Goal: Check status: Check status

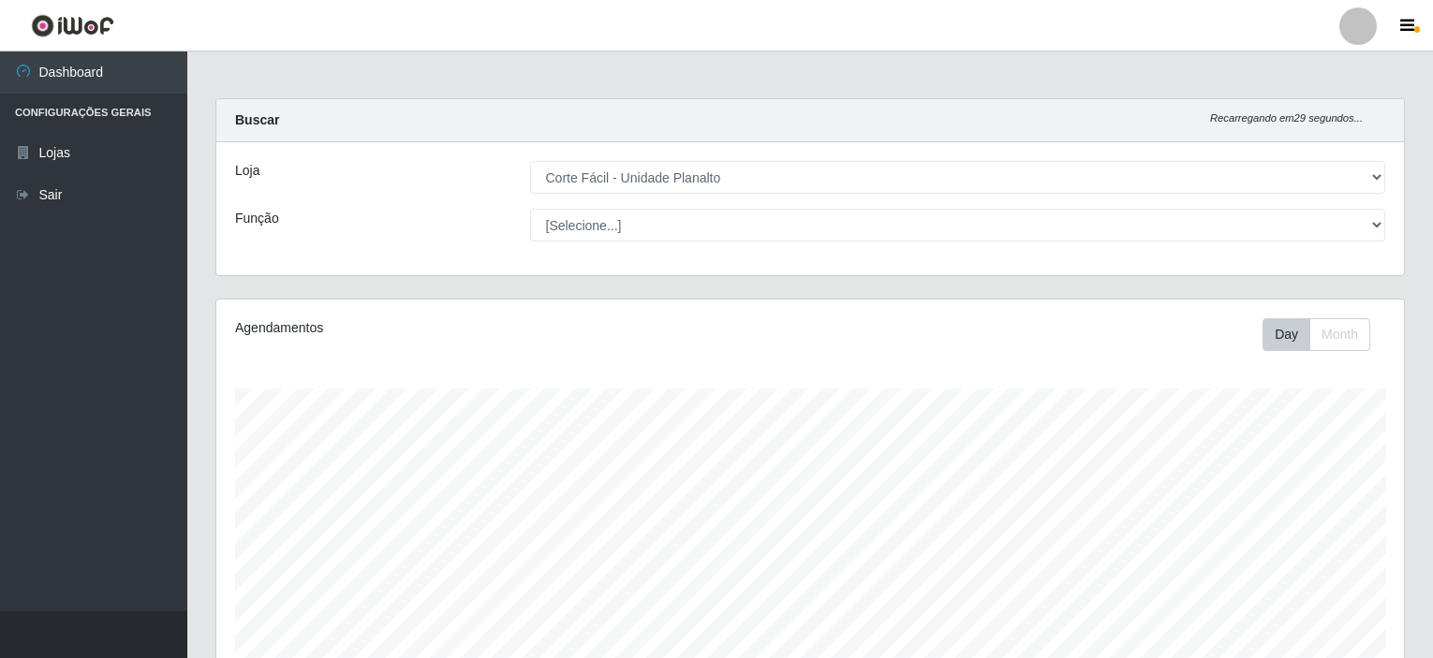
select select "202"
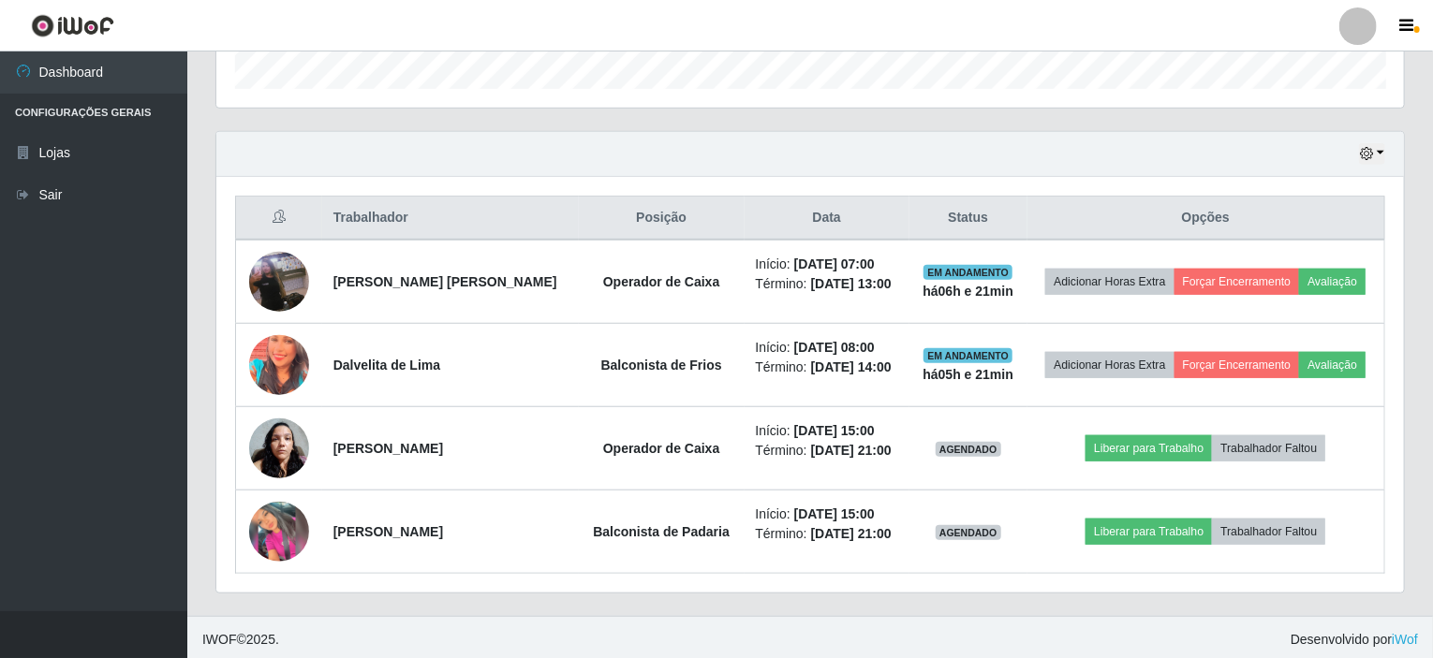
scroll to position [389, 1187]
click at [1357, 150] on div "Hoje 1 dia 3 dias 1 Semana Não encerrados" at bounding box center [809, 154] width 1187 height 45
click at [1369, 149] on icon "button" at bounding box center [1366, 153] width 13 height 13
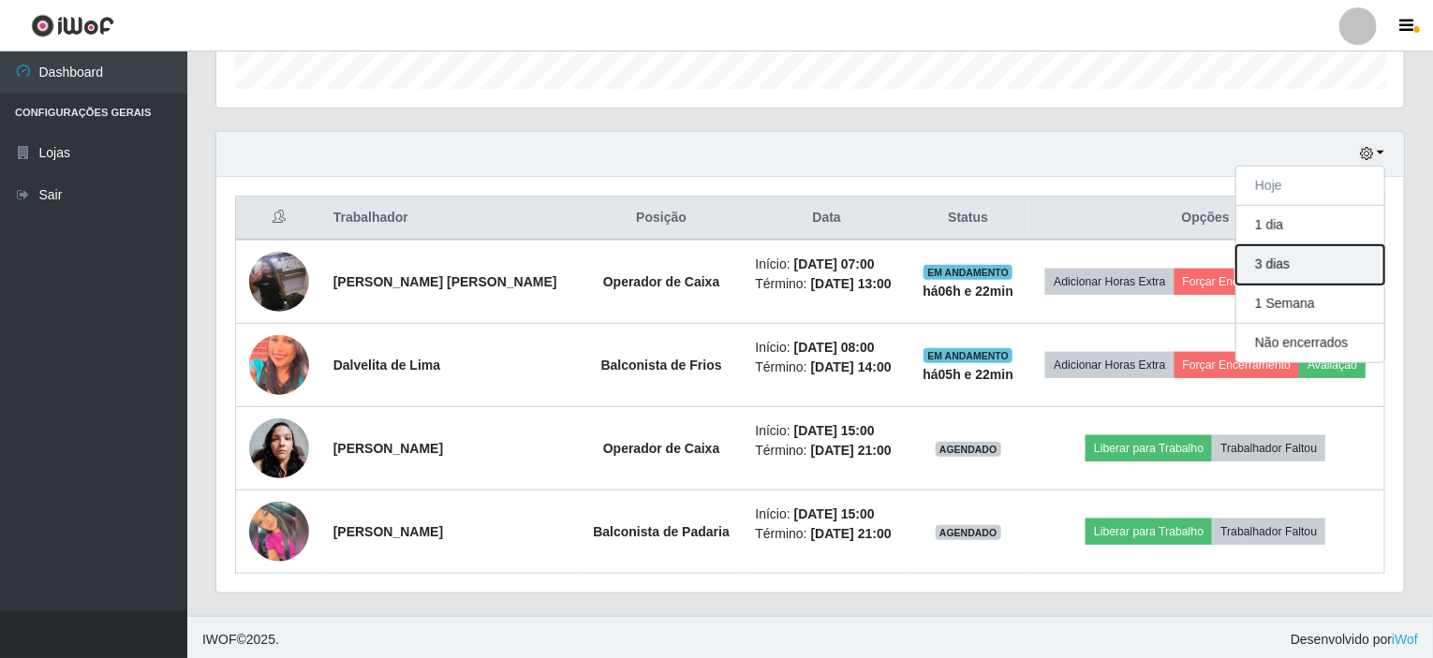
click at [1288, 262] on button "3 dias" at bounding box center [1310, 264] width 148 height 39
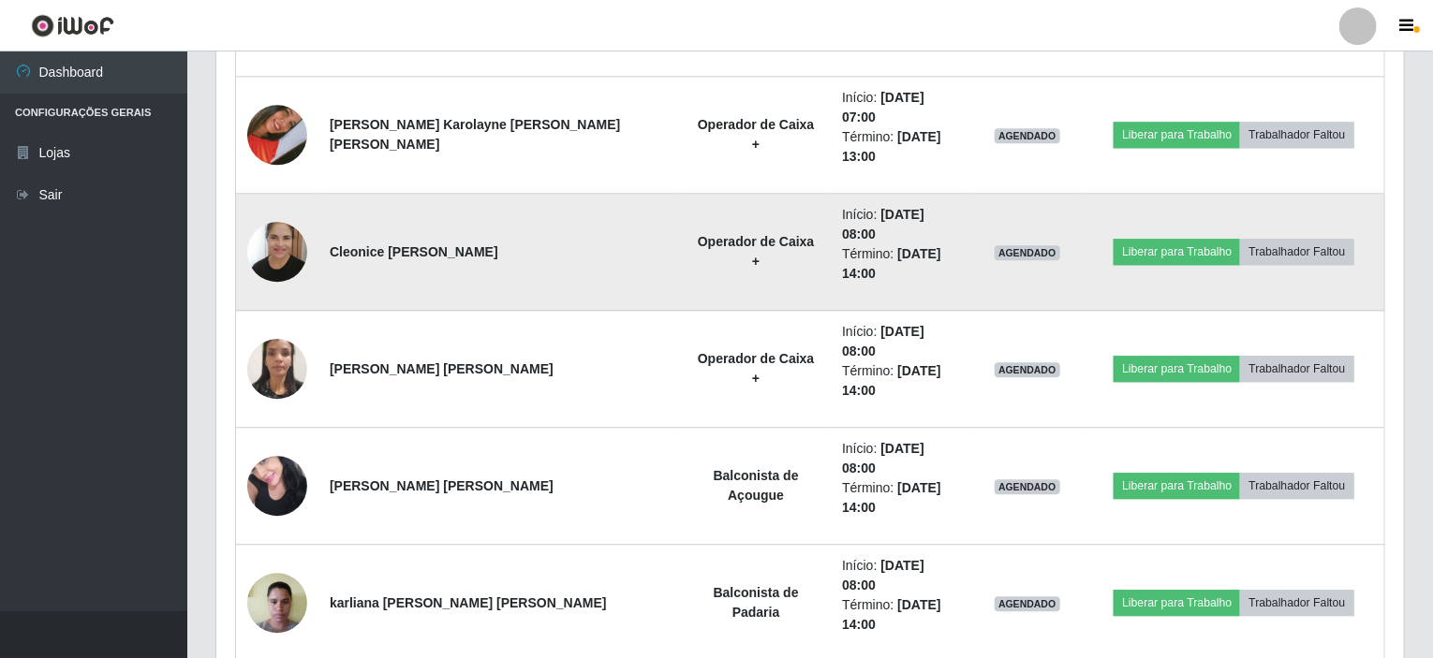
scroll to position [2327, 0]
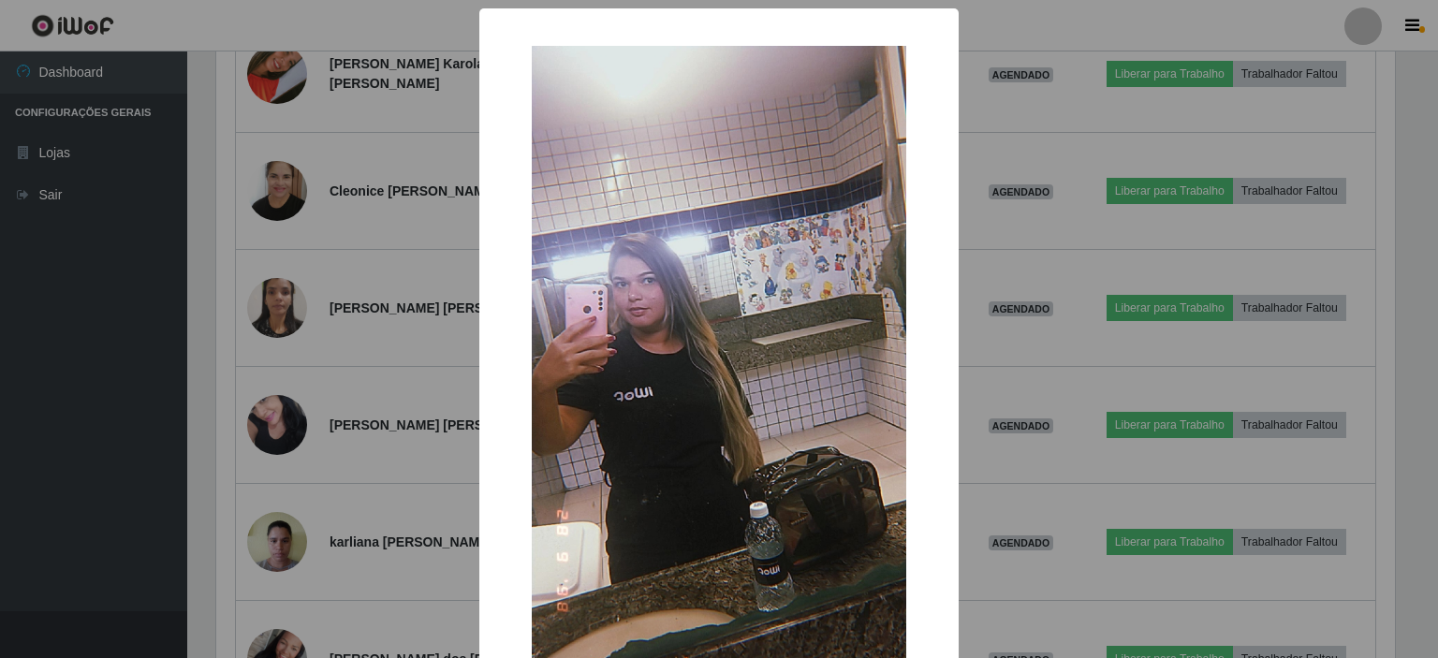
click at [340, 394] on div "× OK Cancel" at bounding box center [719, 329] width 1438 height 658
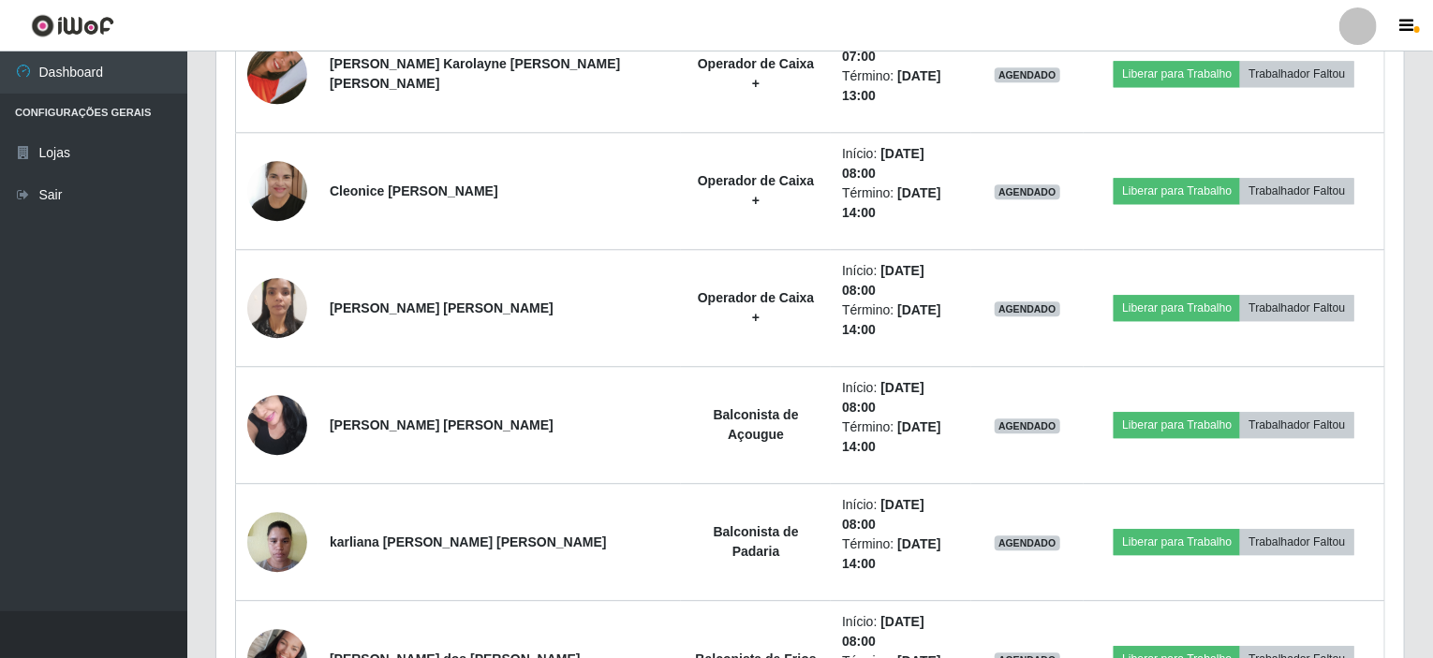
scroll to position [389, 1187]
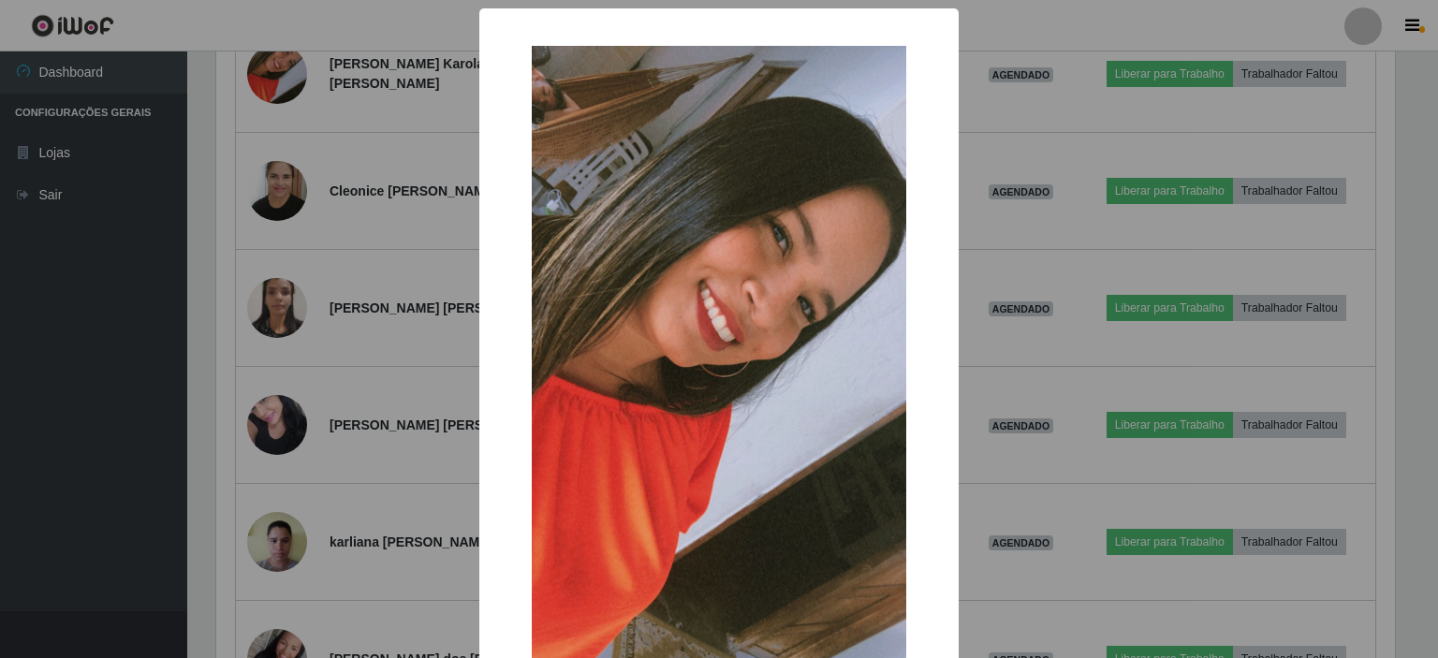
click at [378, 449] on div "× OK Cancel" at bounding box center [719, 329] width 1438 height 658
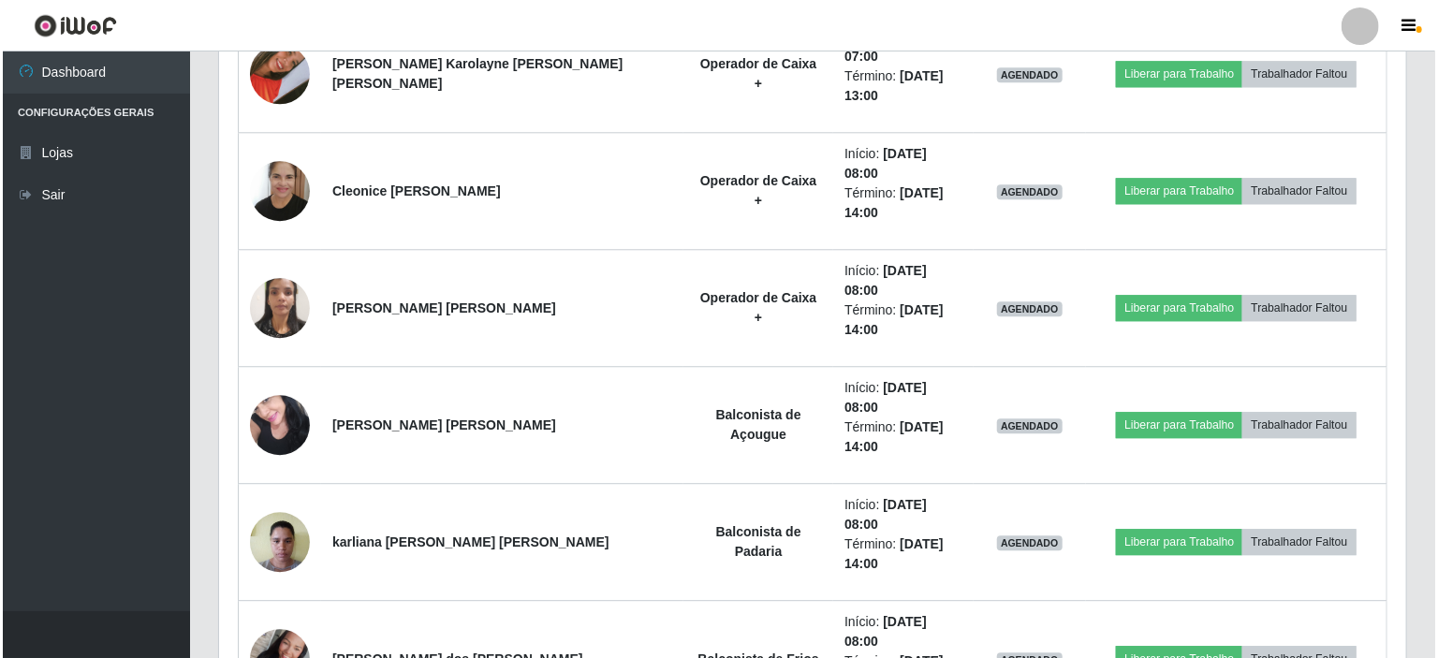
scroll to position [389, 1187]
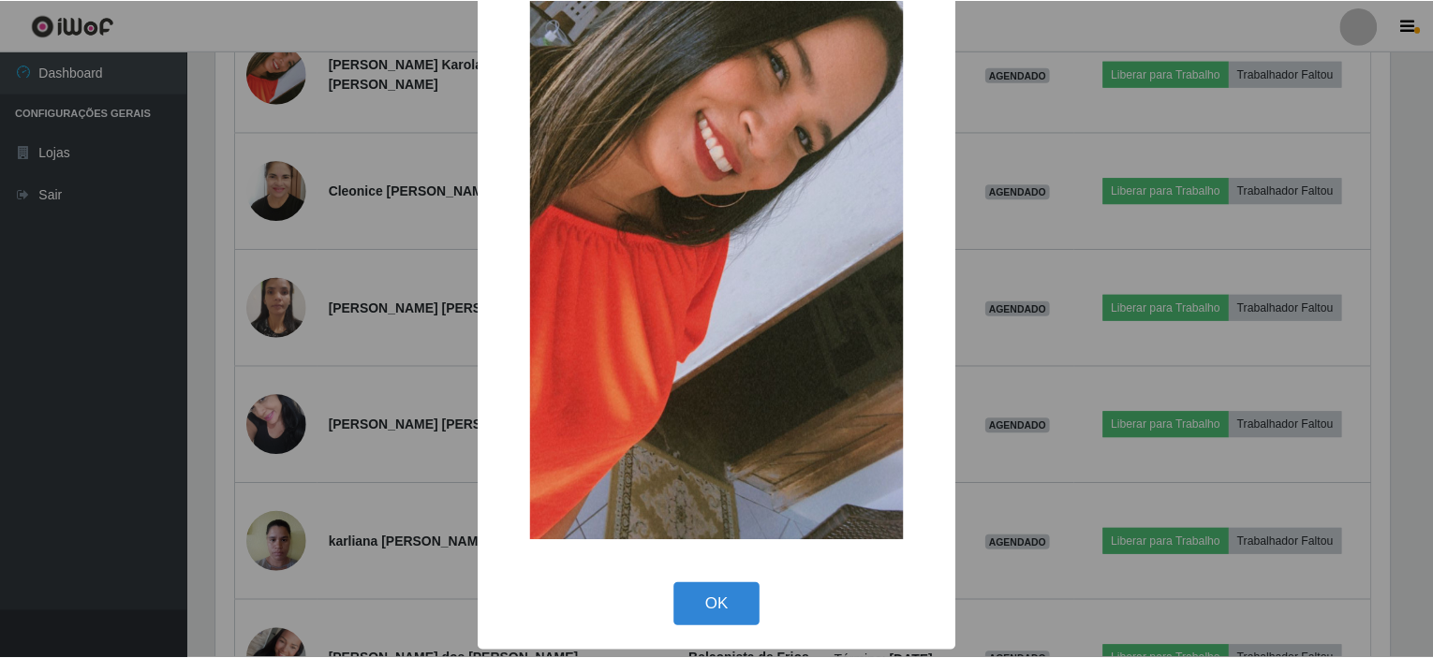
scroll to position [77, 0]
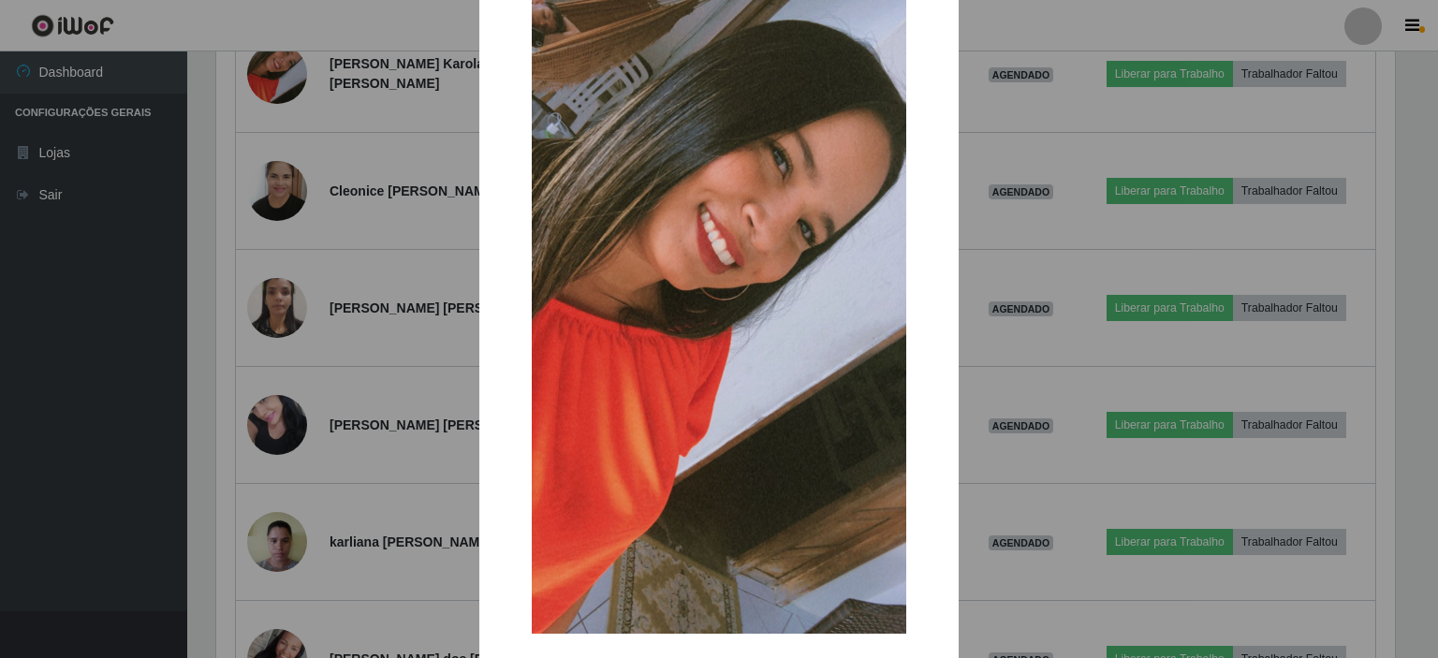
click at [404, 396] on div "× OK Cancel" at bounding box center [719, 329] width 1438 height 658
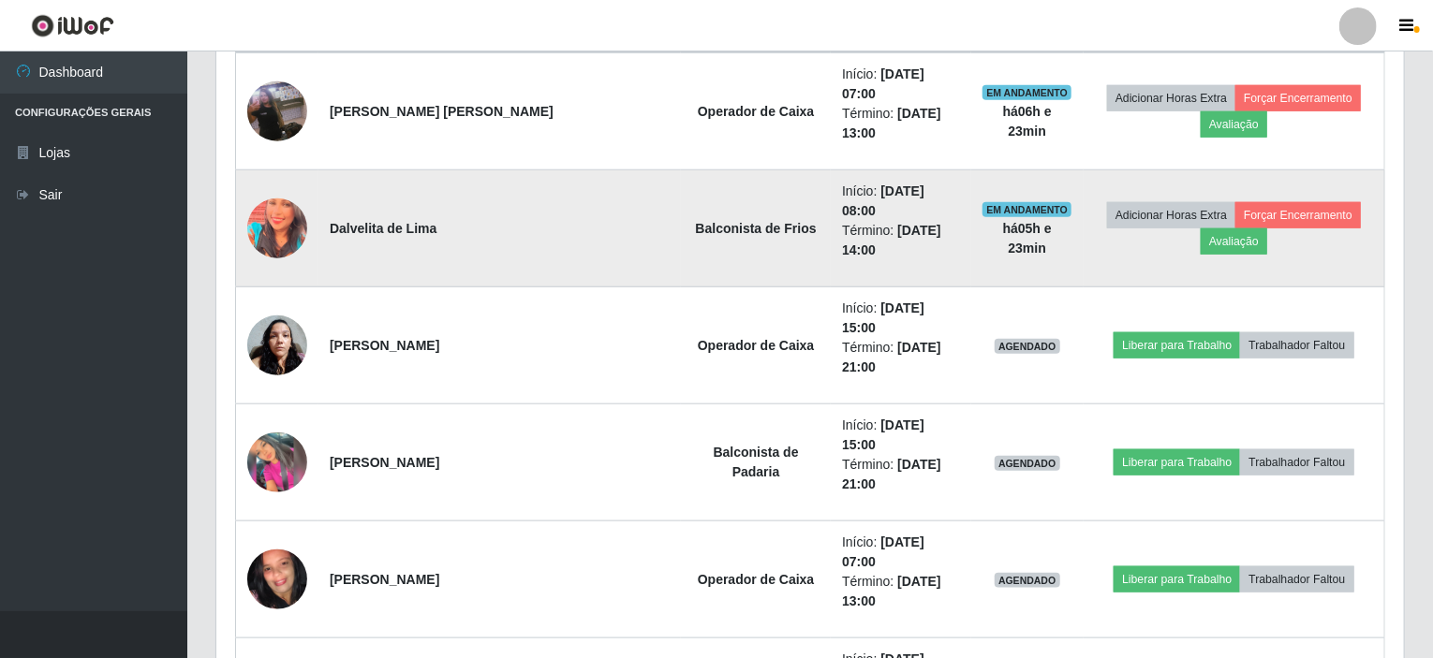
scroll to position [548, 0]
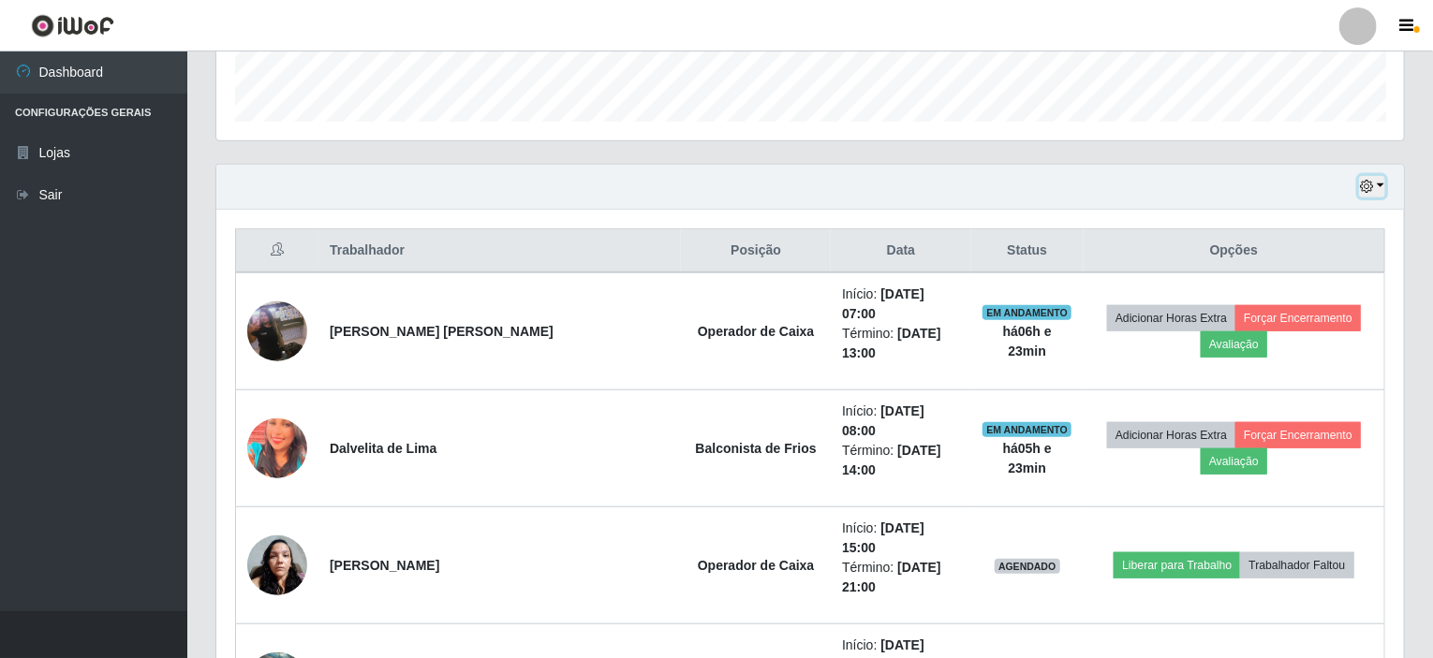
click at [1381, 193] on button "button" at bounding box center [1372, 187] width 26 height 22
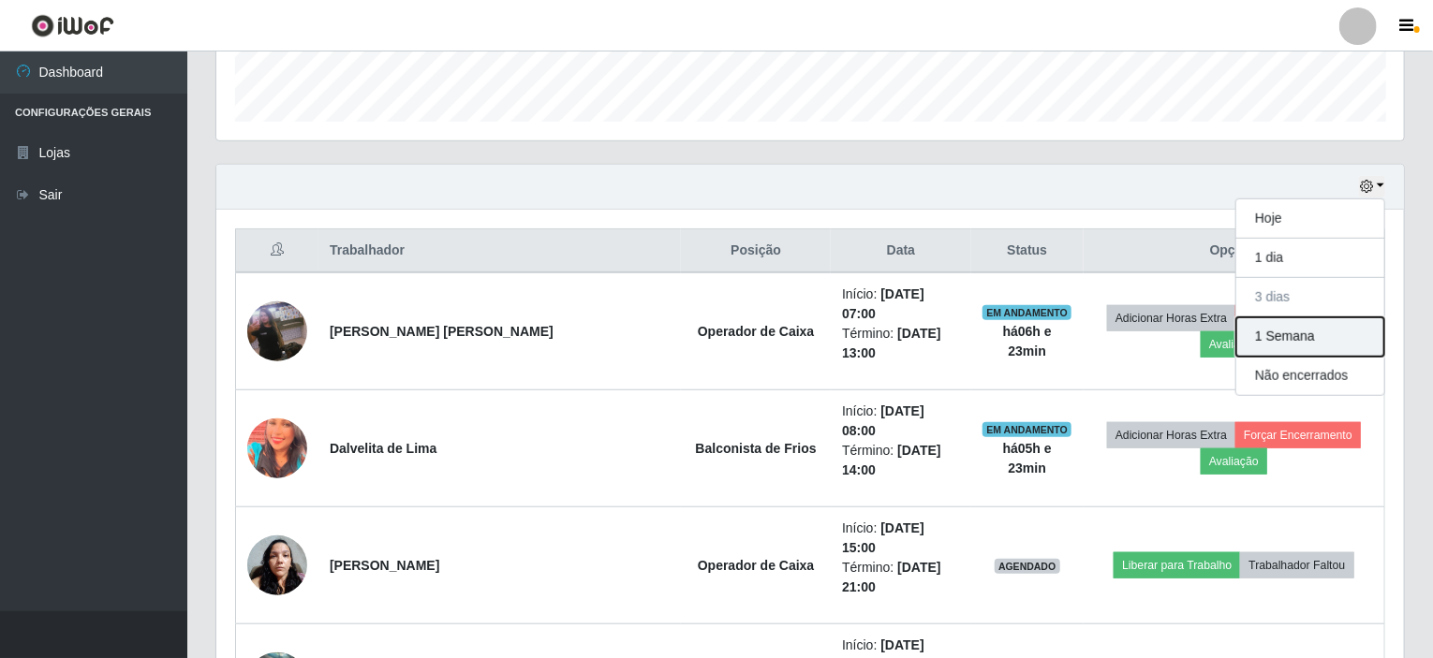
click at [1293, 346] on button "1 Semana" at bounding box center [1310, 336] width 148 height 39
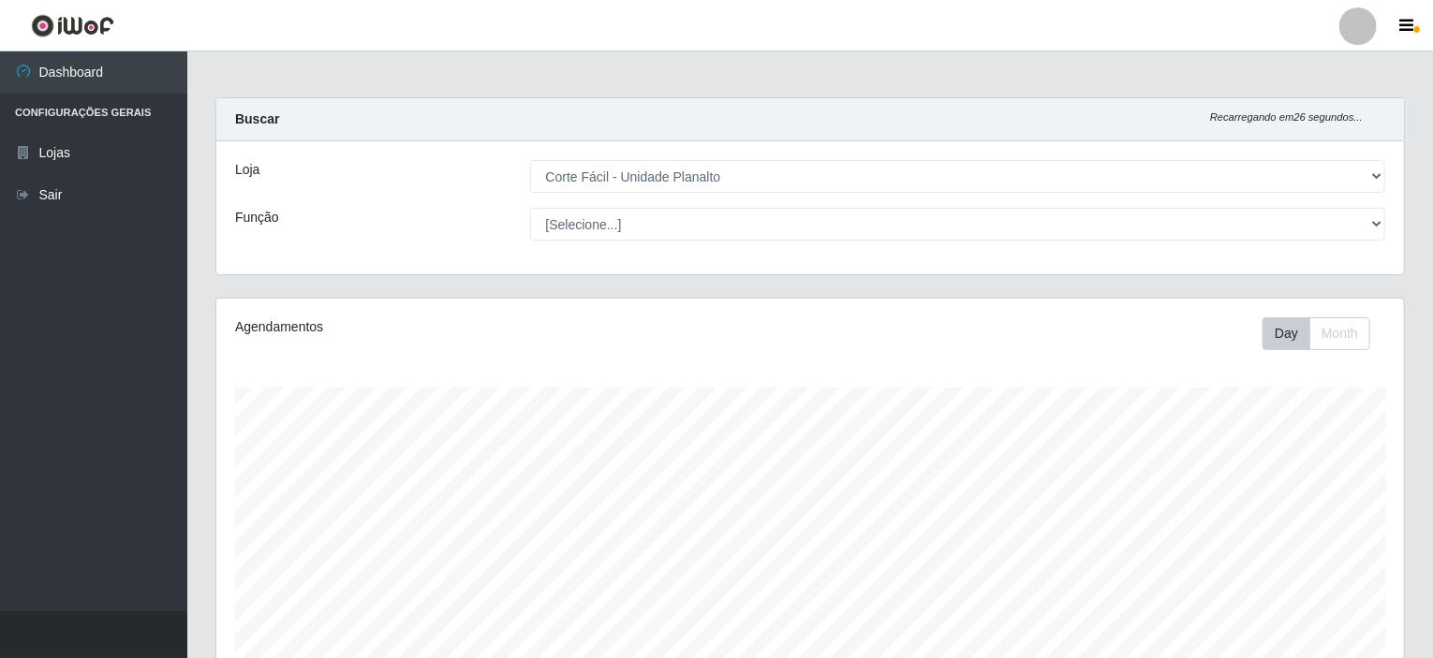
scroll to position [0, 0]
